Goal: Book appointment/travel/reservation

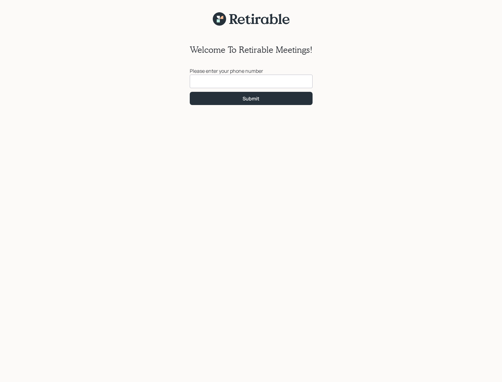
click at [192, 81] on input at bounding box center [251, 82] width 123 height 14
click at [196, 81] on input at bounding box center [251, 82] width 123 height 14
type input "[PHONE_NUMBER]"
click at [258, 100] on div "Submit" at bounding box center [250, 98] width 17 height 7
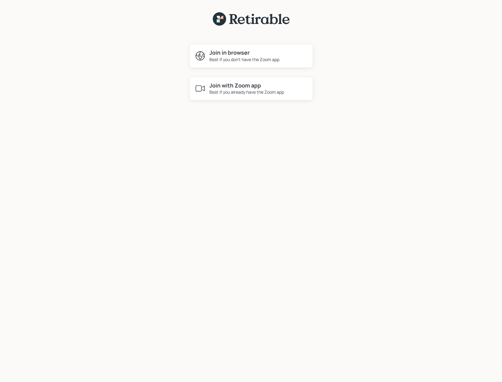
click at [232, 90] on div "Best if you already have the Zoom app" at bounding box center [246, 92] width 75 height 6
